Goal: Find specific page/section: Find specific page/section

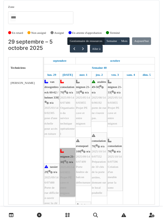
click at [65, 170] on link "mignon 21-33 | n/a 2025/05/146/03855 Projet PE cave et entre mignon" at bounding box center [67, 172] width 15 height 49
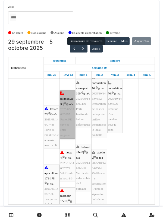
click at [67, 115] on link "mignon 21-33 | n/a 2025/05/146/03855 Projet PE cave et entre mignon" at bounding box center [67, 114] width 15 height 49
click at [65, 113] on link "mignon 21-33 | n/a 2025/05/146/03855 Projet PE cave et entre mignon" at bounding box center [67, 114] width 15 height 49
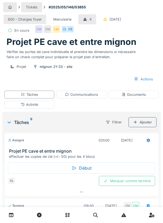
click at [40, 109] on div "Activité" at bounding box center [29, 105] width 50 height 8
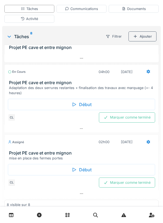
scroll to position [236, 0]
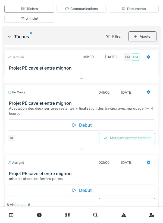
click at [80, 131] on div "Début" at bounding box center [81, 125] width 147 height 11
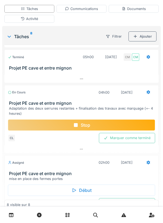
click at [81, 150] on icon at bounding box center [81, 149] width 3 height 1
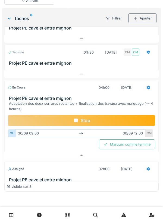
scroll to position [606, 0]
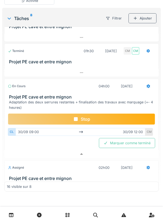
click at [149, 89] on div at bounding box center [148, 86] width 4 height 5
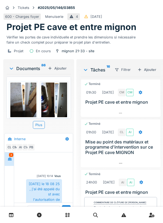
click at [0, 0] on link "Agenda" at bounding box center [0, 0] width 0 height 0
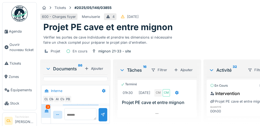
scroll to position [681, 0]
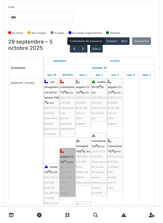
click at [66, 170] on link "mignon 21-33 | n/a 2025/05/146/03855 Projet PE cave et entre mignon" at bounding box center [67, 172] width 15 height 49
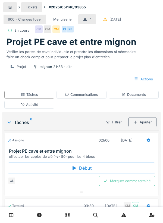
click at [33, 107] on div "Activité" at bounding box center [29, 104] width 17 height 5
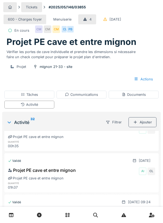
scroll to position [690, 0]
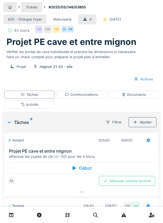
click at [33, 107] on div "Activité" at bounding box center [29, 104] width 17 height 5
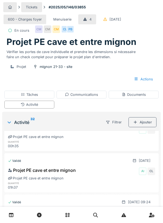
scroll to position [690, 0]
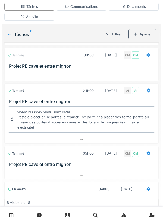
scroll to position [236, 0]
